Goal: Task Accomplishment & Management: Complete application form

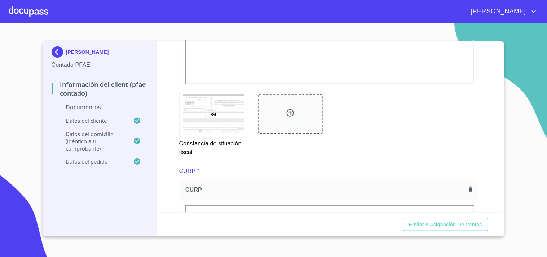
scroll to position [523, 0]
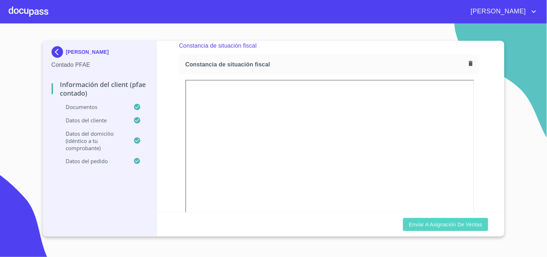
click at [460, 220] on span "Enviar a Asignación de Ventas" at bounding box center [445, 224] width 73 height 9
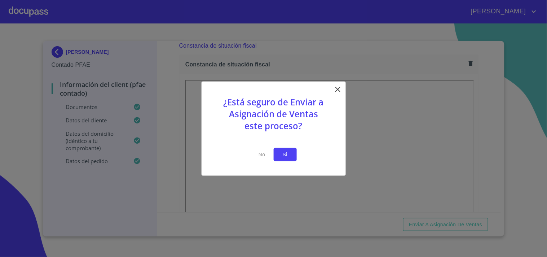
click at [288, 151] on span "Si" at bounding box center [286, 154] width 12 height 9
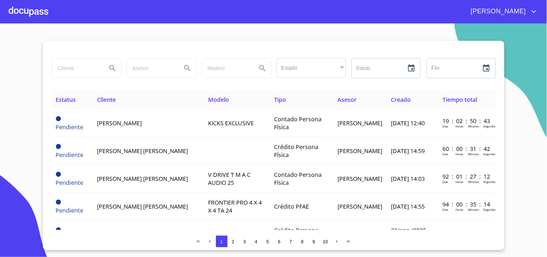
click at [40, 13] on div at bounding box center [29, 11] width 40 height 23
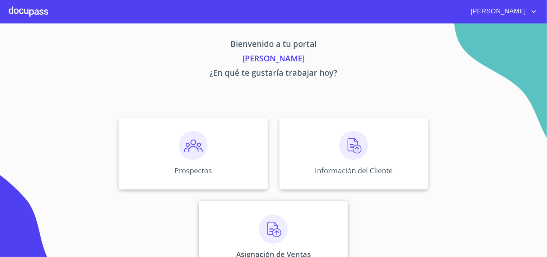
click at [266, 223] on img at bounding box center [273, 229] width 29 height 29
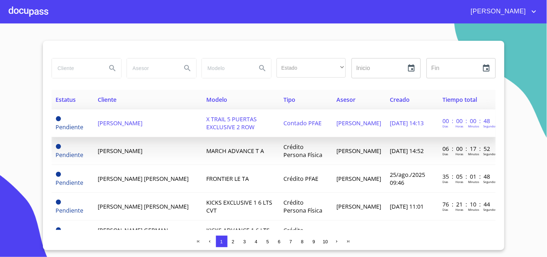
click at [143, 124] on span "[PERSON_NAME]" at bounding box center [120, 123] width 45 height 8
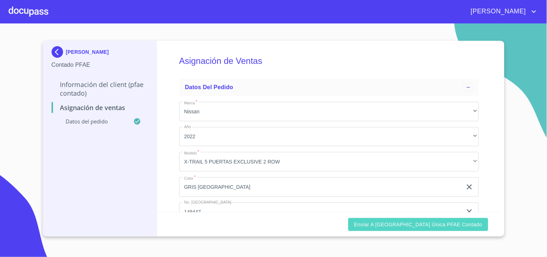
click at [442, 225] on span "Enviar a [GEOGRAPHIC_DATA] única PFAE contado" at bounding box center [418, 224] width 128 height 9
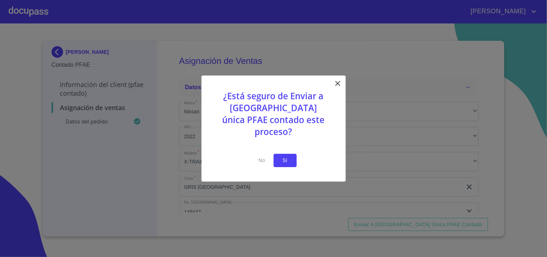
click at [297, 156] on button "Si" at bounding box center [285, 160] width 23 height 13
